Goal: Task Accomplishment & Management: Manage account settings

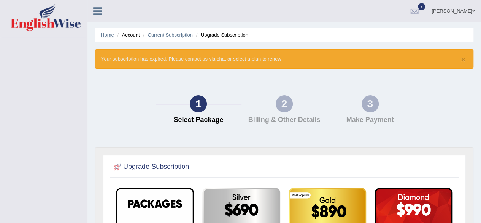
click at [102, 34] on link "Home" at bounding box center [107, 35] width 13 height 6
click at [411, 10] on div at bounding box center [414, 11] width 11 height 11
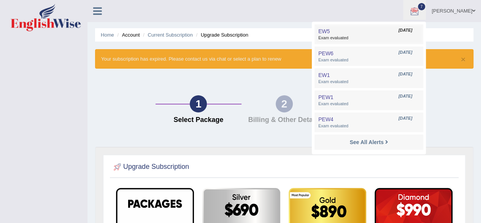
click at [380, 32] on link "EW5 Sep 24, 2025 Exam evaluated" at bounding box center [368, 34] width 105 height 16
